Goal: Find specific page/section: Find specific page/section

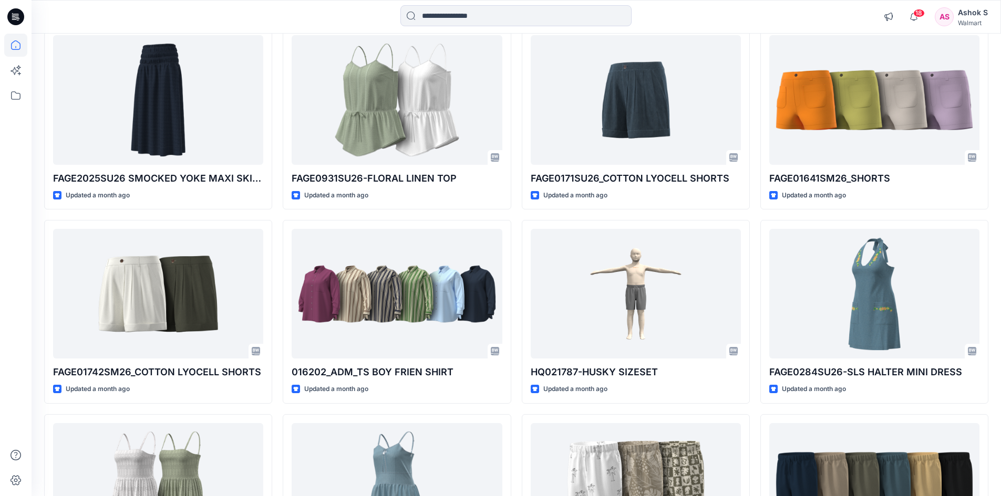
scroll to position [697, 0]
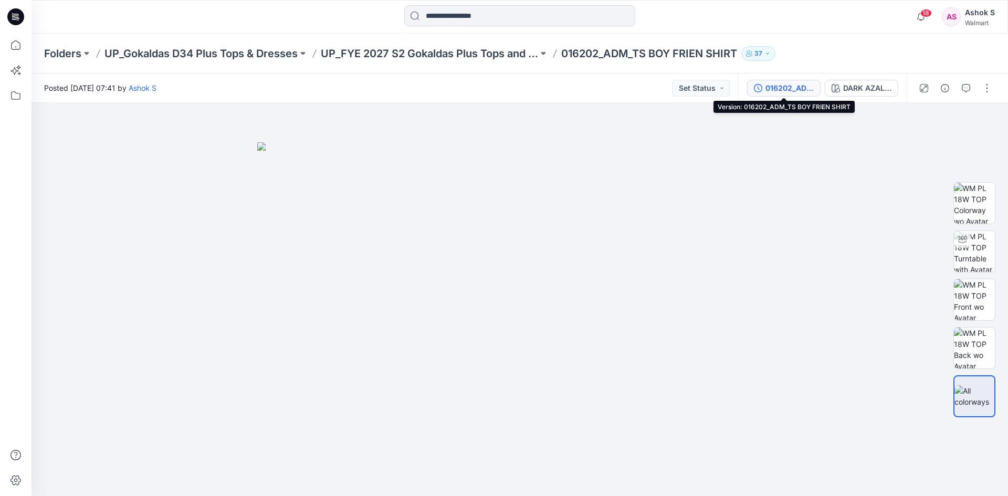
click at [788, 88] on div "016202_ADM_TS BOY FRIEN SHIRT" at bounding box center [790, 88] width 48 height 12
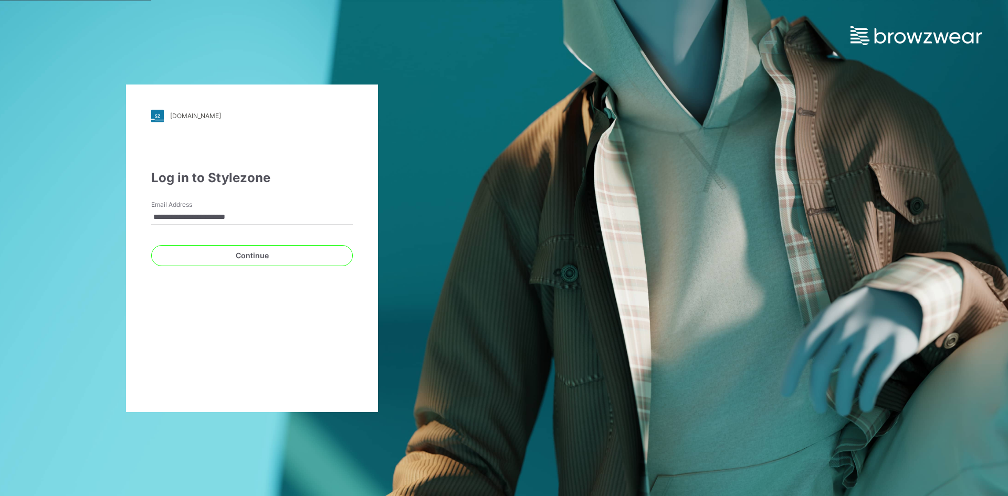
click at [298, 210] on input "**********" at bounding box center [252, 218] width 202 height 16
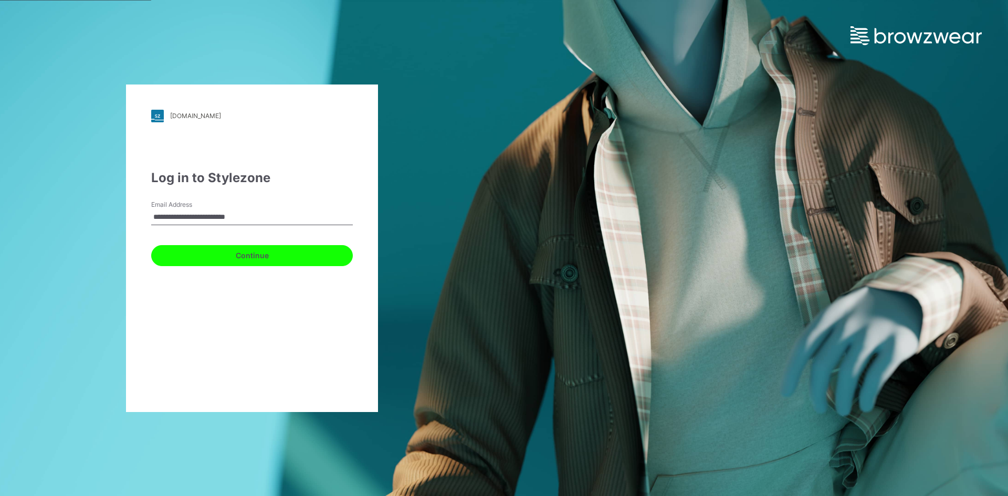
click at [189, 259] on button "Continue" at bounding box center [252, 255] width 202 height 21
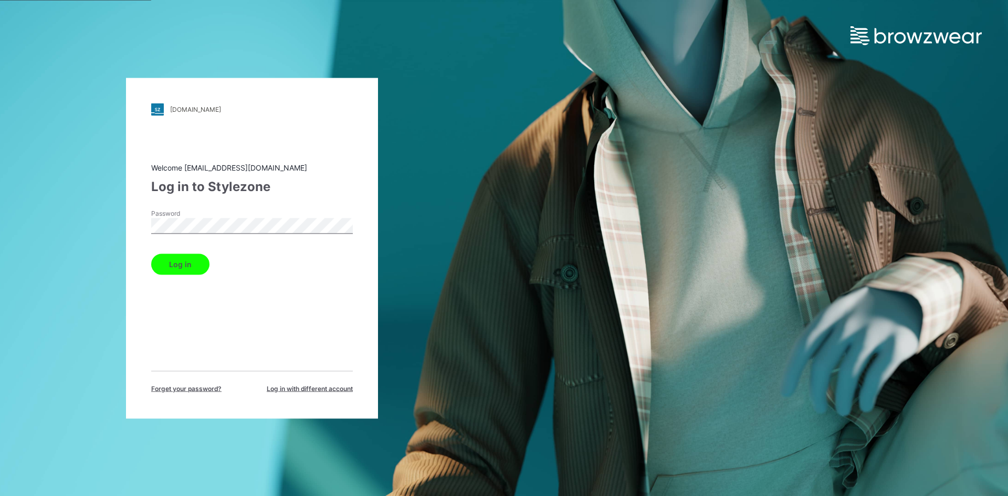
click at [178, 261] on button "Log in" at bounding box center [180, 264] width 58 height 21
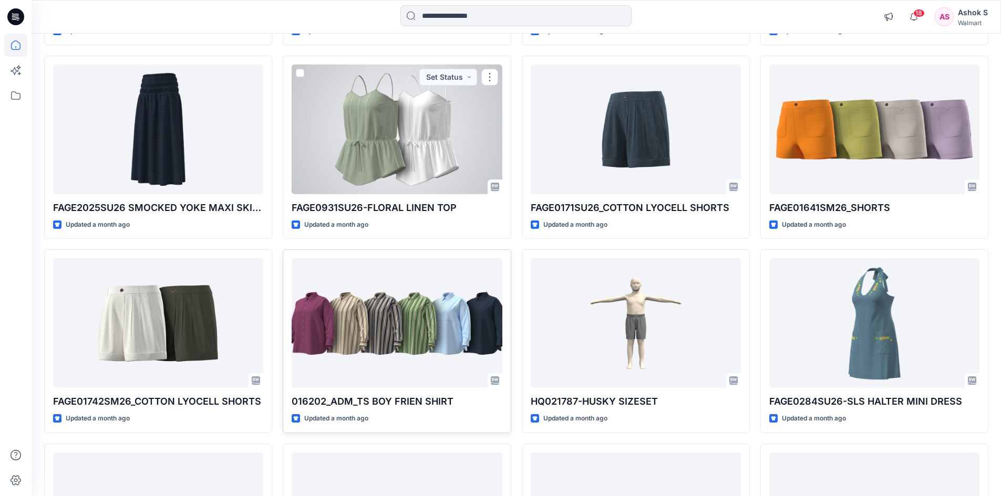
scroll to position [745, 0]
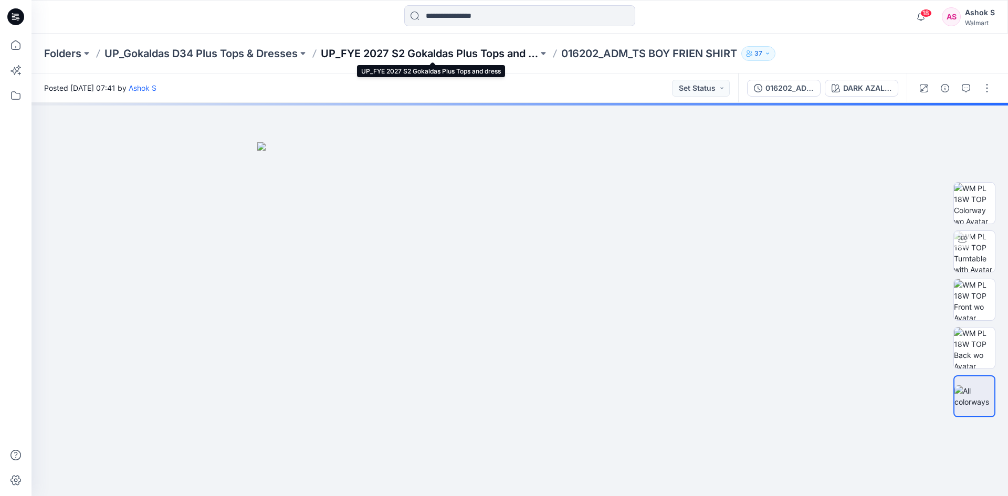
click at [467, 54] on p "UP_FYE 2027 S2 Gokaldas Plus Tops and dress" at bounding box center [429, 53] width 217 height 15
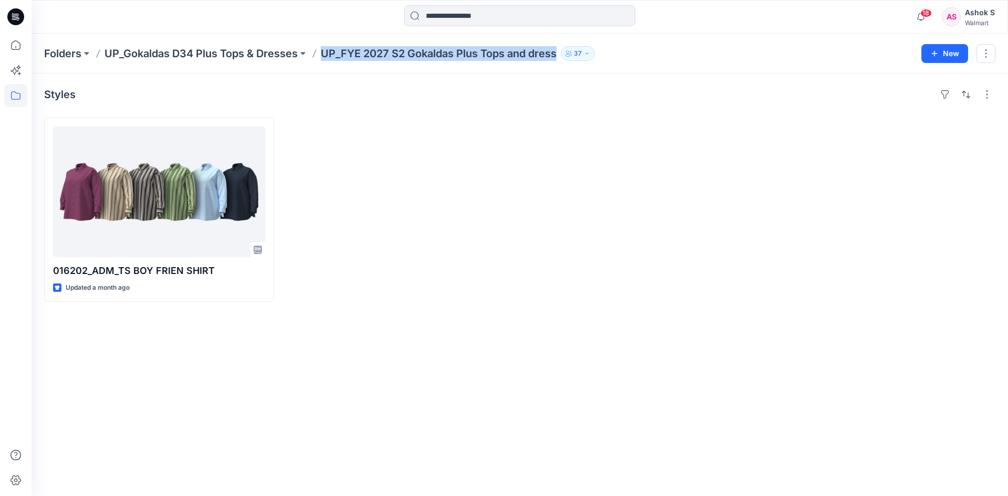
drag, startPoint x: 325, startPoint y: 55, endPoint x: 574, endPoint y: 62, distance: 249.1
click at [574, 62] on div "Folders UP_Gokaldas D34 Plus Tops & Dresses UP_FYE 2027 S2 Gokaldas Plus Tops a…" at bounding box center [520, 54] width 977 height 40
copy div "UP_FYE 2027 S2 Gokaldas Plus Tops and dress 37 New"
